Goal: Find specific page/section: Find specific page/section

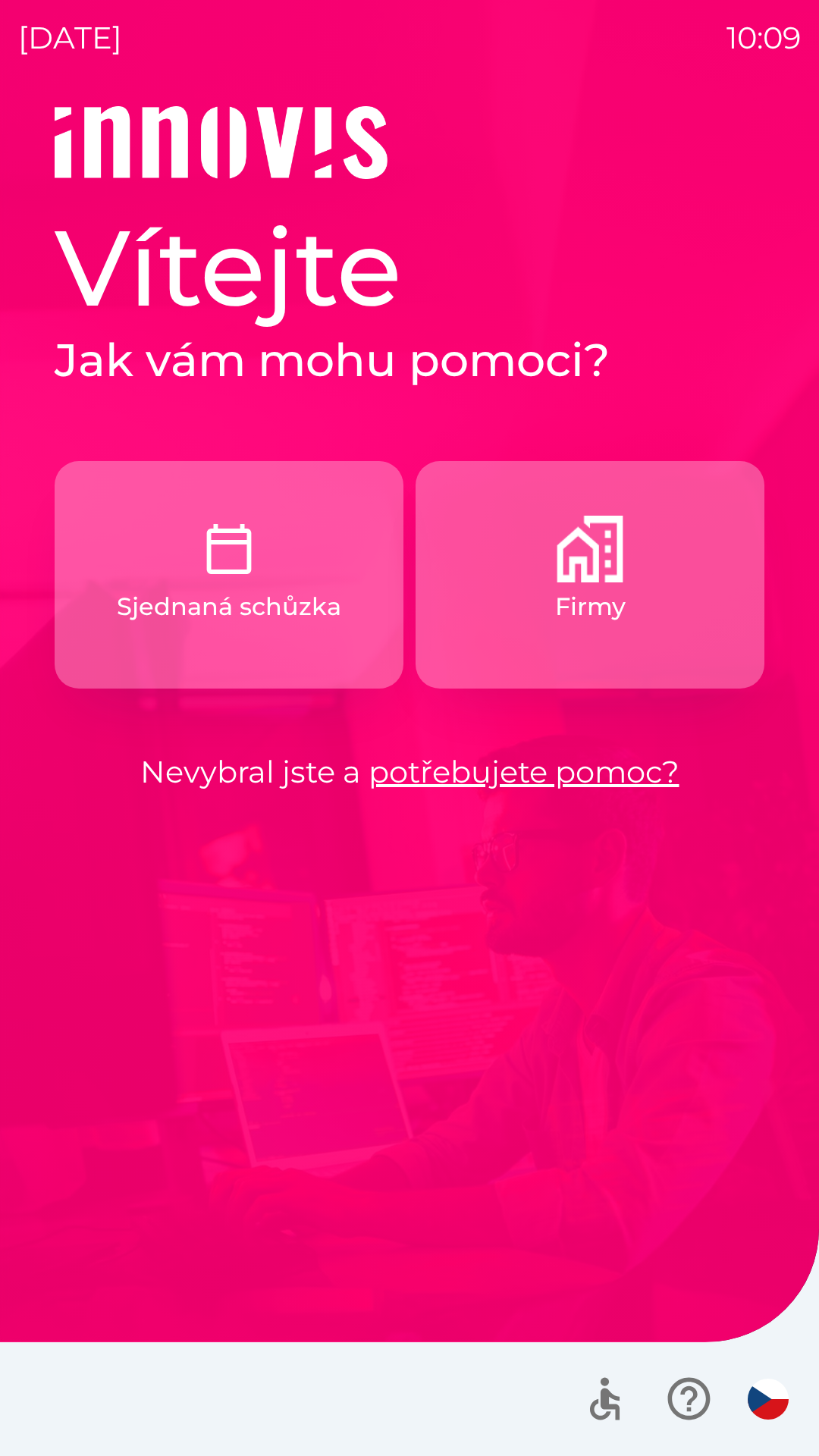
click at [552, 630] on button "Firmy" at bounding box center [590, 575] width 349 height 227
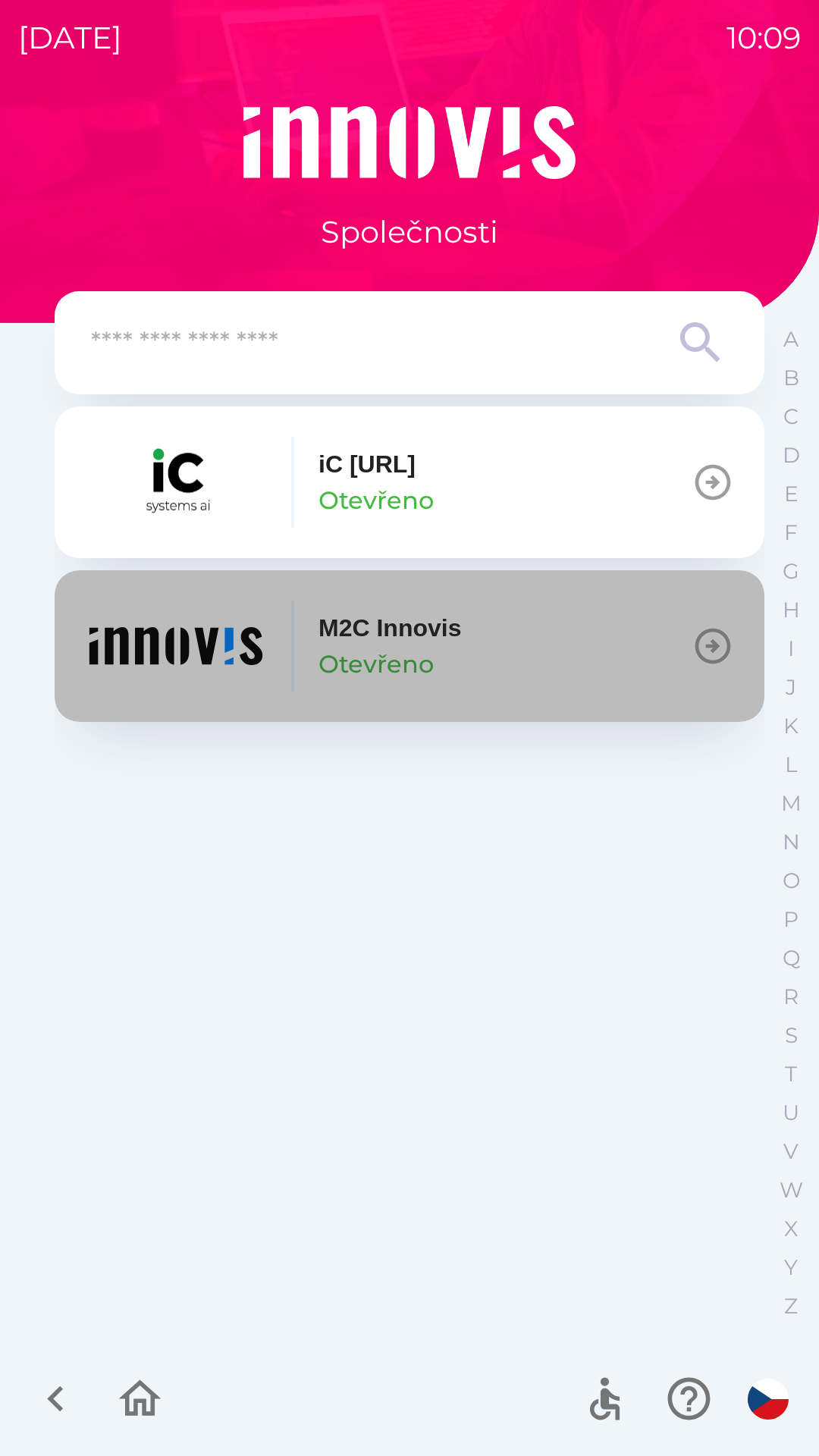
click at [365, 678] on p "Otevřeno" at bounding box center [376, 664] width 116 height 37
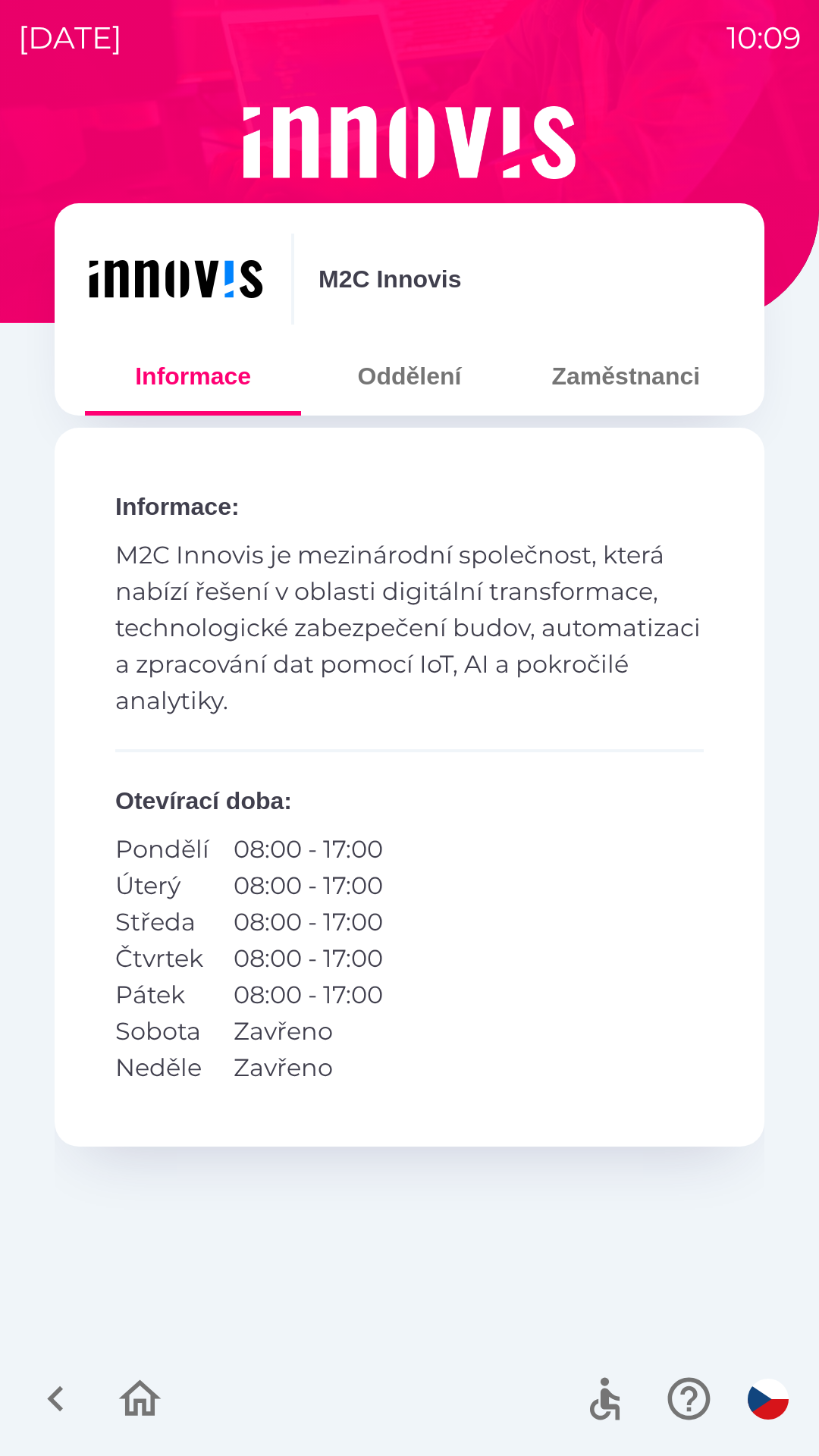
click at [621, 361] on button "Zaměstnanci" at bounding box center [626, 376] width 216 height 55
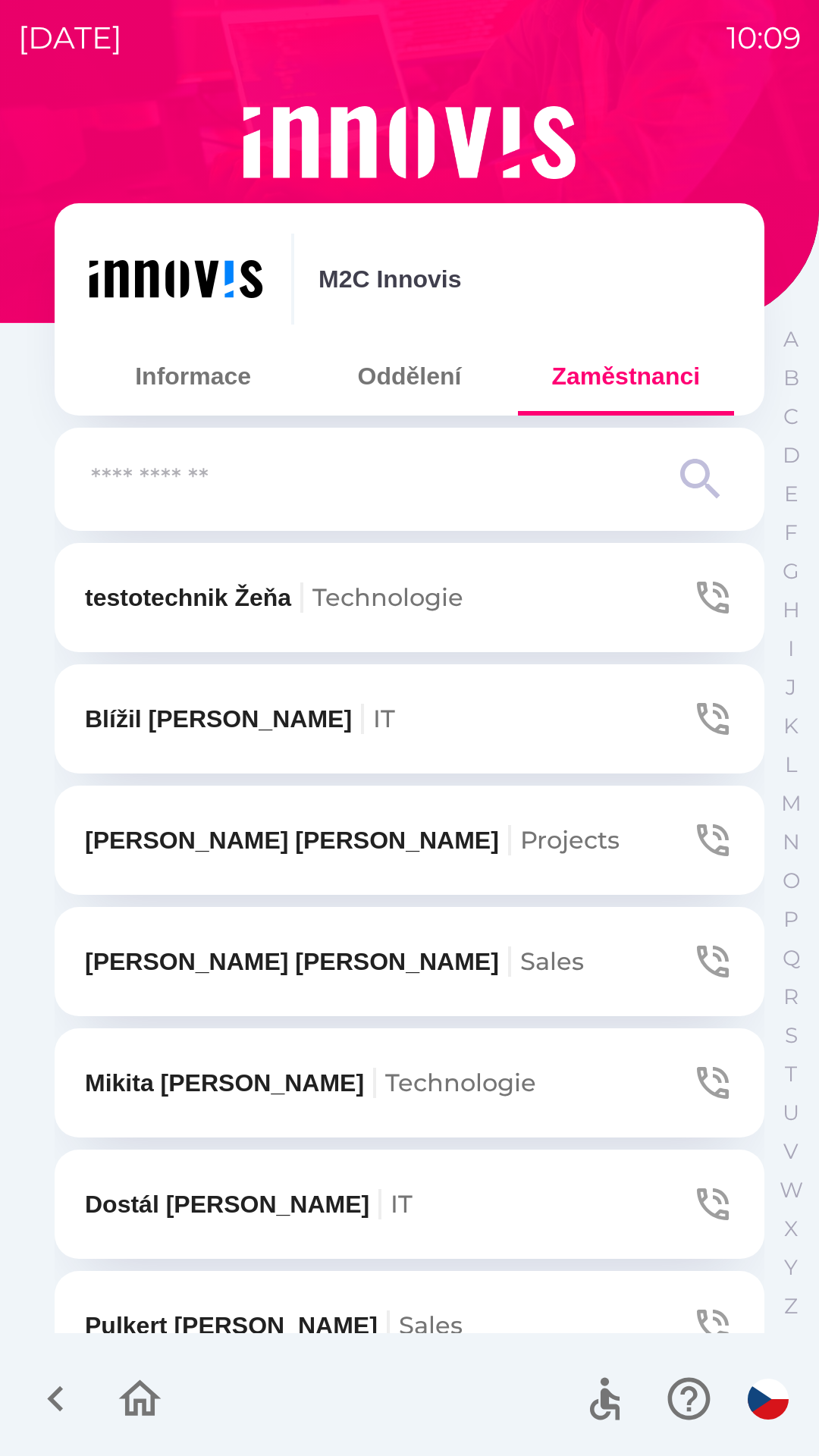
click at [390, 1193] on span "IT" at bounding box center [401, 1203] width 22 height 29
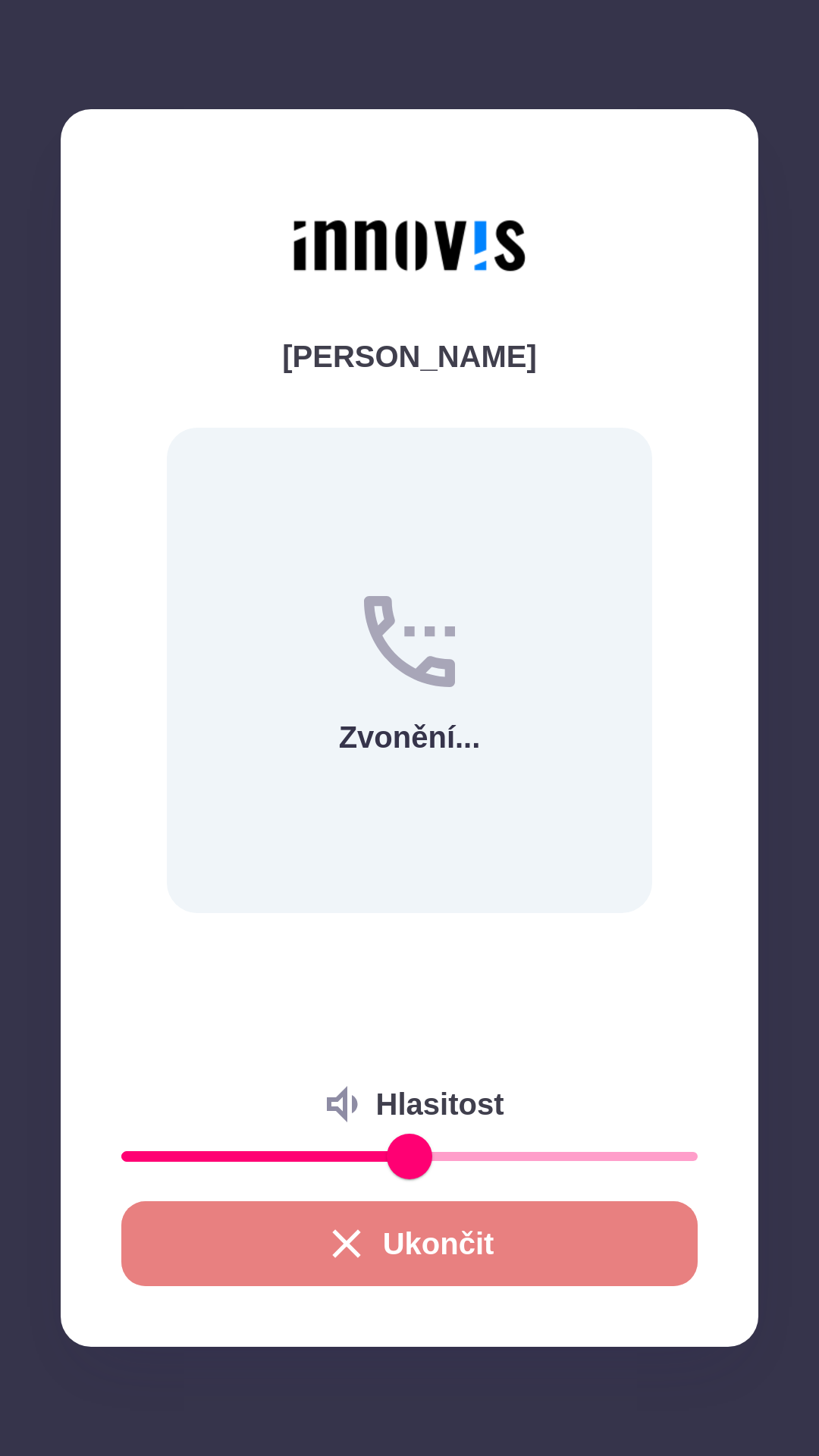
click at [336, 1203] on button "Ukončit" at bounding box center [409, 1244] width 576 height 85
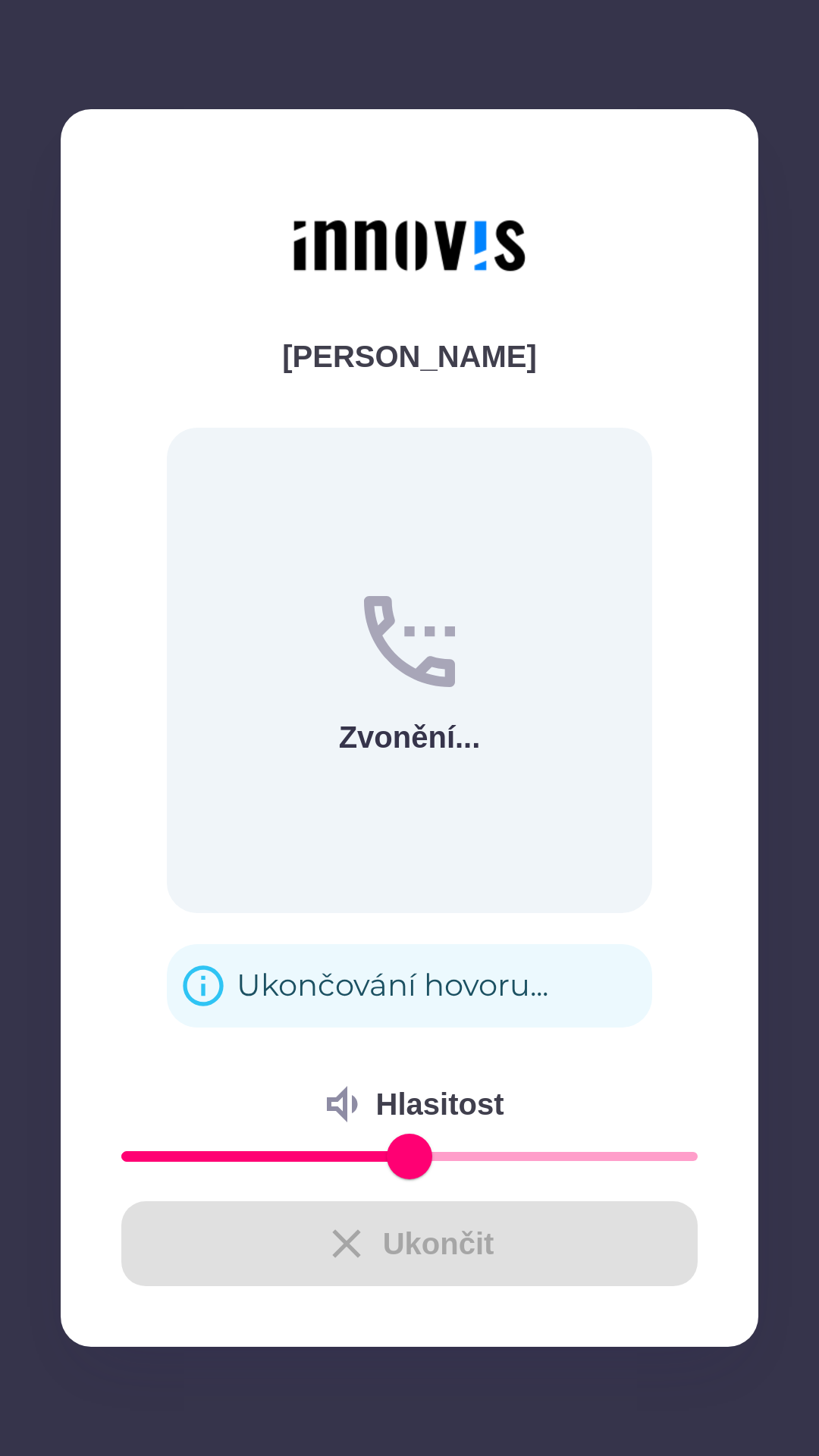
click at [367, 1250] on div "Ukončit" at bounding box center [409, 1244] width 576 height 85
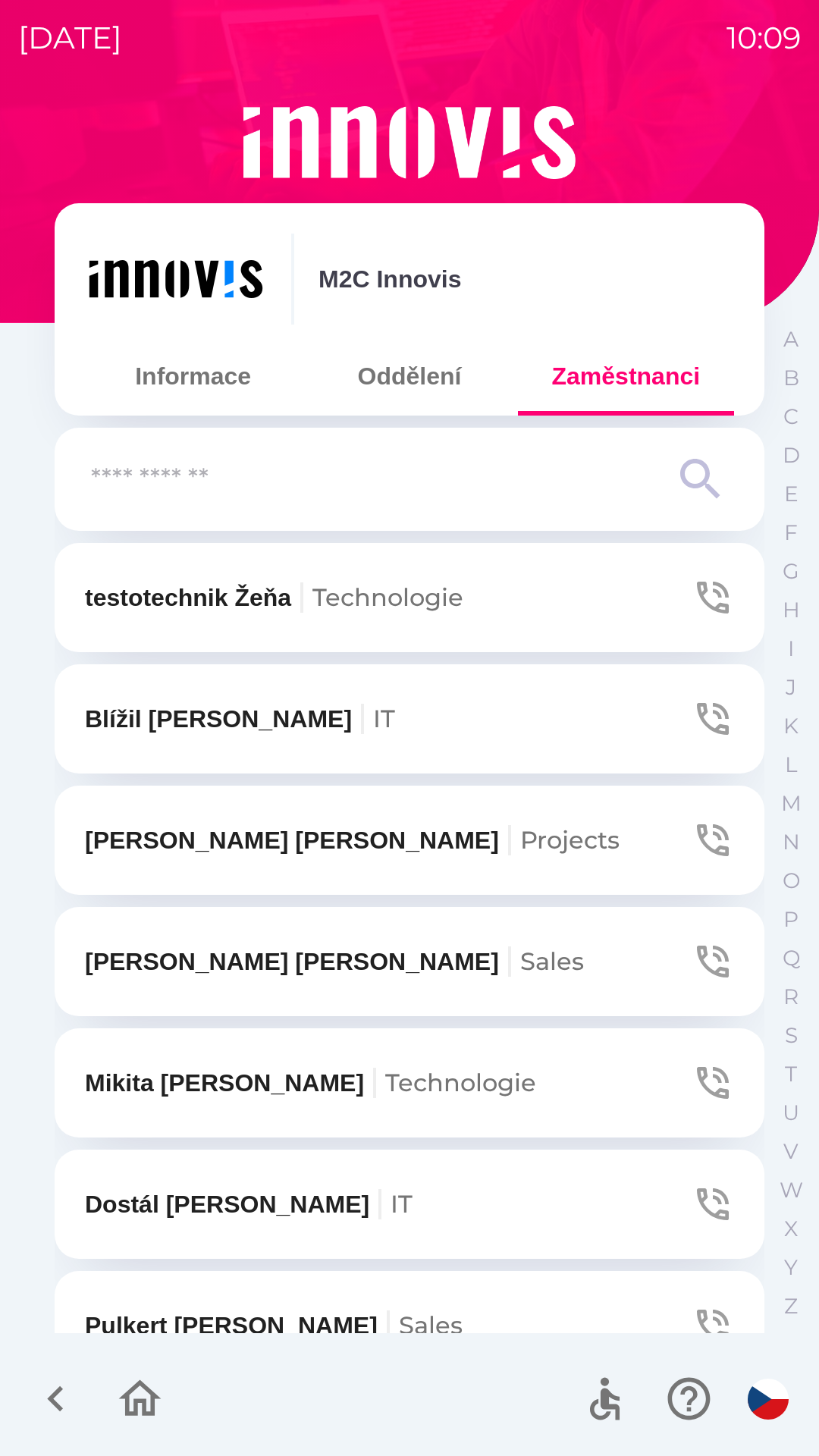
click at [406, 372] on button "Oddělení" at bounding box center [409, 376] width 216 height 55
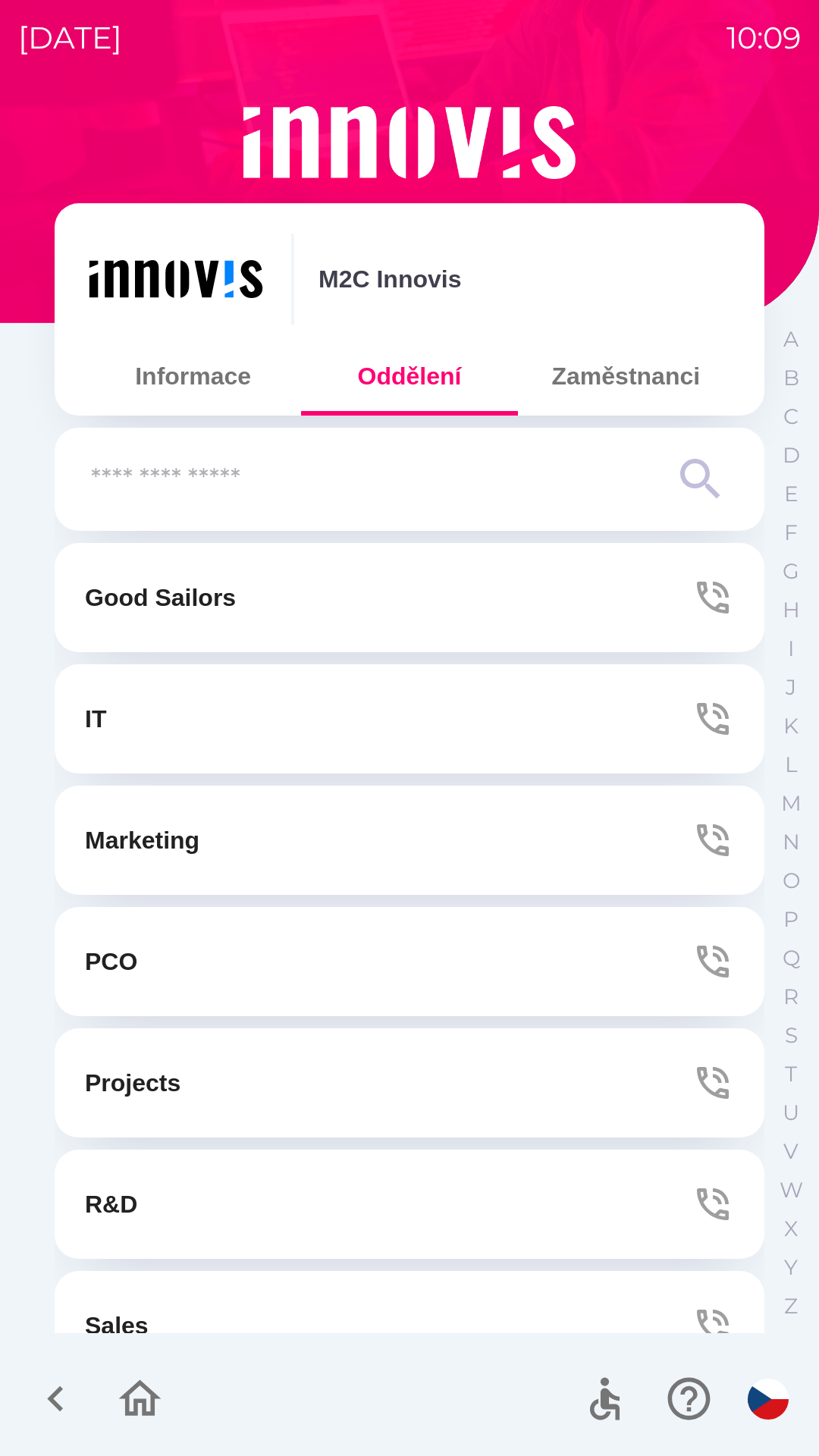
click at [620, 376] on button "Zaměstnanci" at bounding box center [626, 376] width 216 height 55
